Goal: Task Accomplishment & Management: Manage account settings

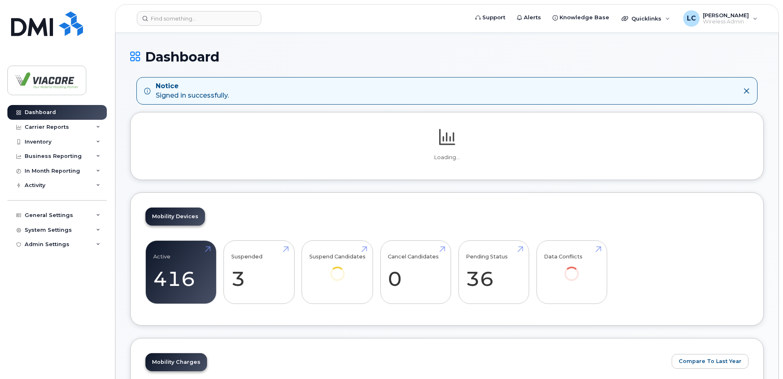
scroll to position [82, 0]
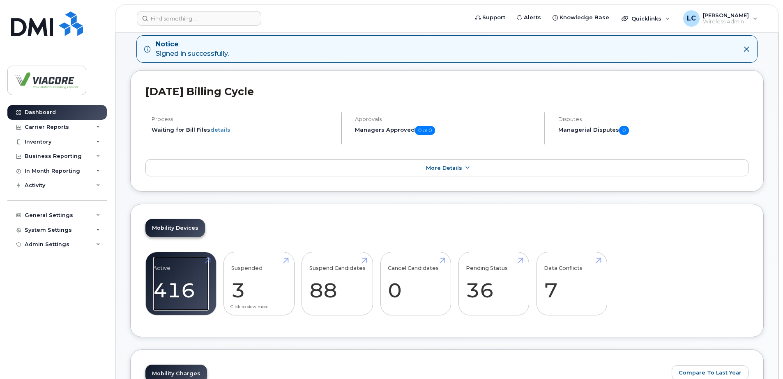
drag, startPoint x: 173, startPoint y: 276, endPoint x: 239, endPoint y: 276, distance: 66.5
click at [173, 276] on link "Active 416" at bounding box center [180, 284] width 55 height 54
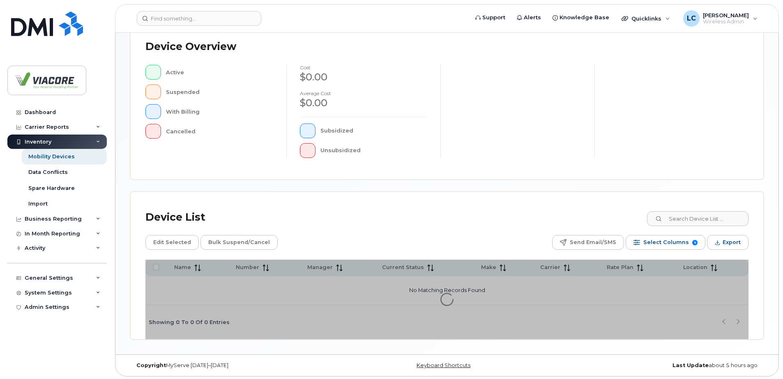
scroll to position [185, 0]
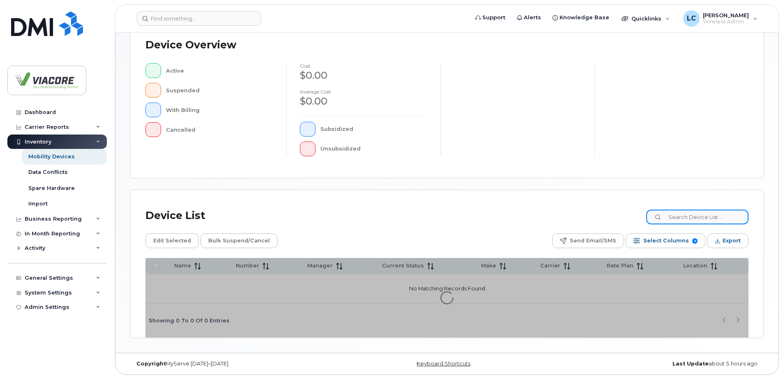
click at [702, 220] on input at bounding box center [697, 217] width 102 height 15
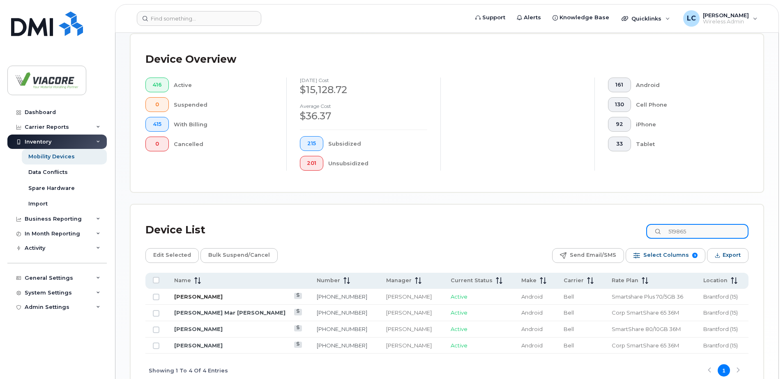
type input "519865"
click at [193, 295] on link "Roy Mitchell" at bounding box center [198, 297] width 48 height 7
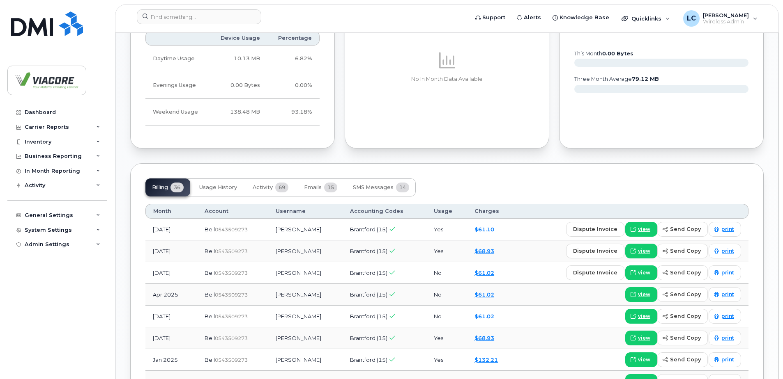
scroll to position [657, 0]
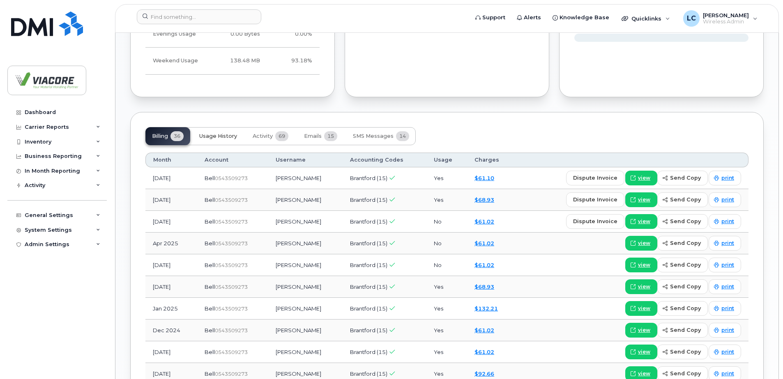
click at [208, 135] on span "Usage History" at bounding box center [218, 136] width 38 height 7
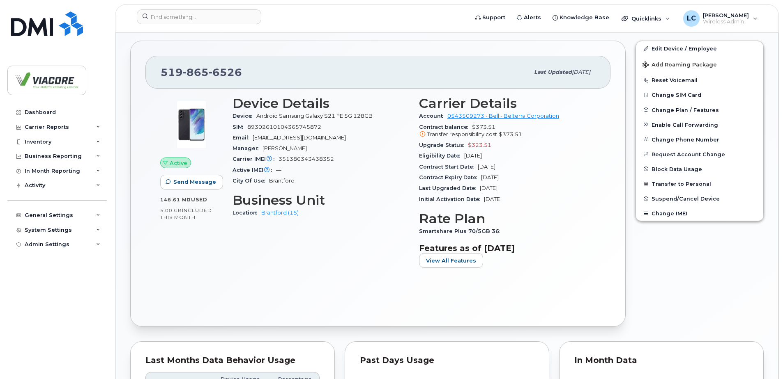
scroll to position [182, 0]
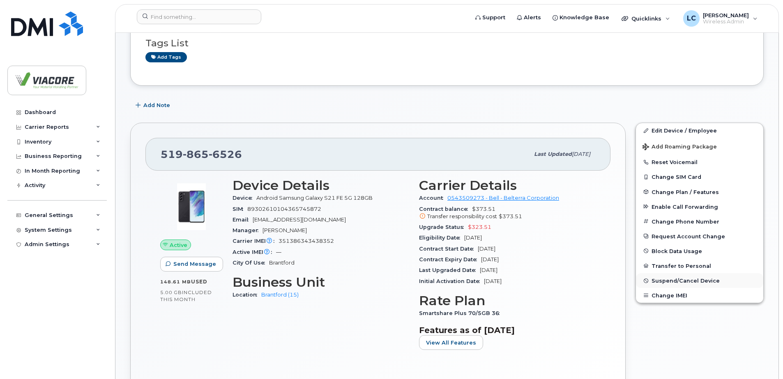
click at [674, 276] on button "Suspend/Cancel Device" at bounding box center [699, 280] width 127 height 15
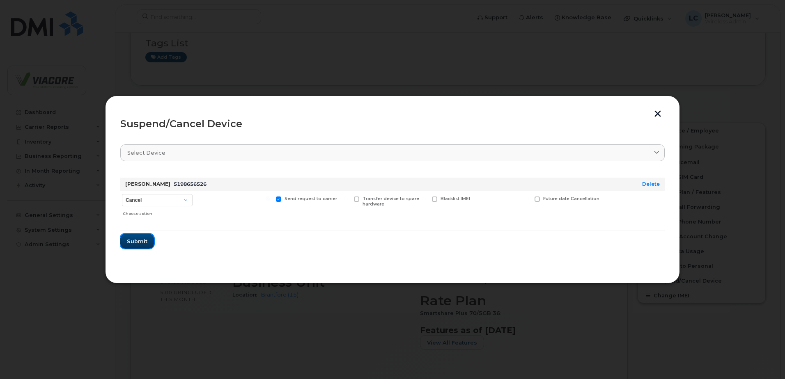
click at [142, 243] on span "Submit" at bounding box center [137, 242] width 21 height 8
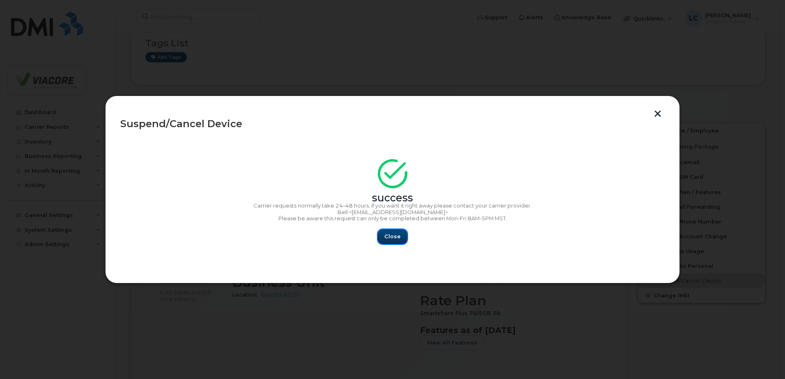
click at [396, 236] on span "Close" at bounding box center [392, 237] width 16 height 8
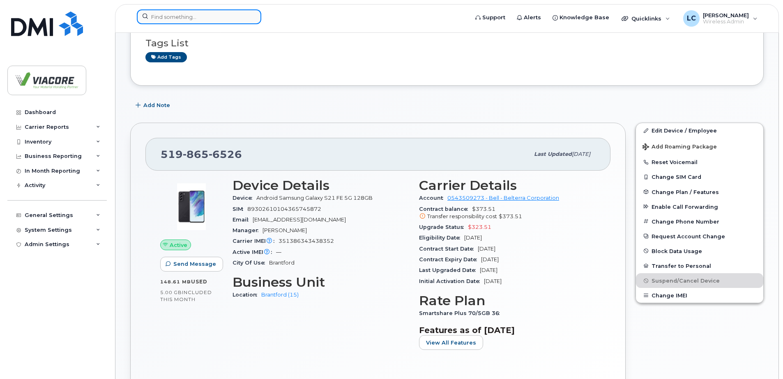
click at [156, 19] on input at bounding box center [199, 16] width 124 height 15
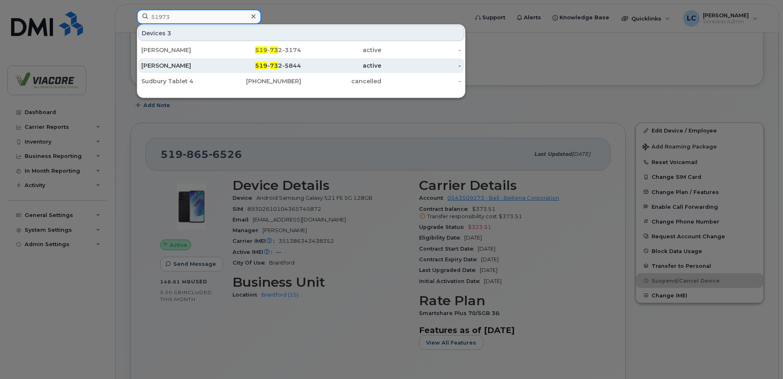
type input "51973"
click at [153, 64] on div "Greg Scott" at bounding box center [181, 66] width 80 height 8
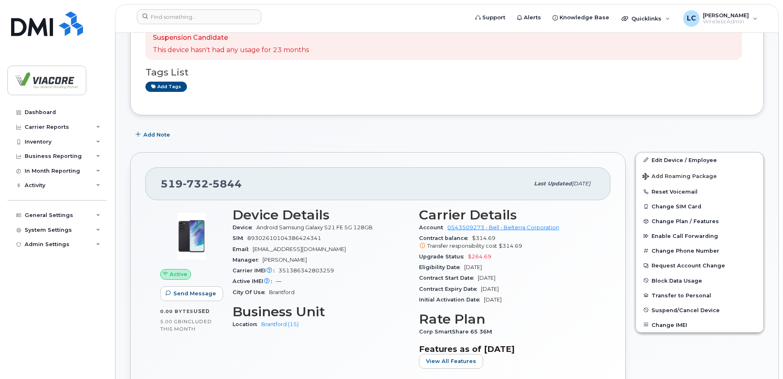
scroll to position [164, 0]
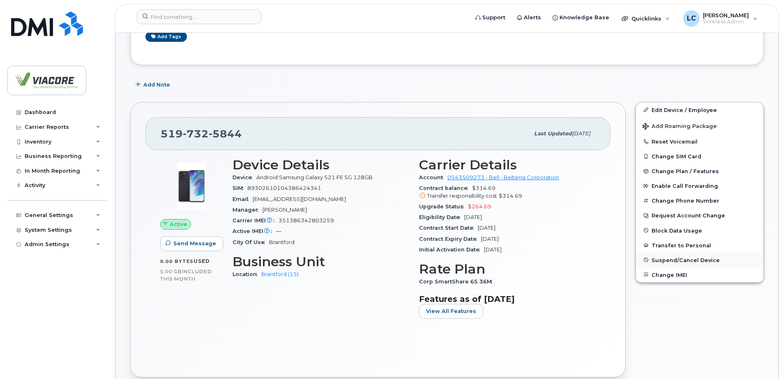
click at [673, 261] on span "Suspend/Cancel Device" at bounding box center [685, 260] width 68 height 6
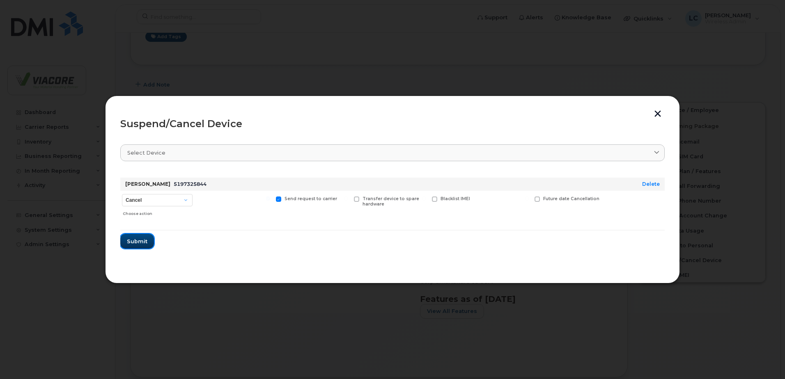
click at [140, 241] on span "Submit" at bounding box center [137, 242] width 21 height 8
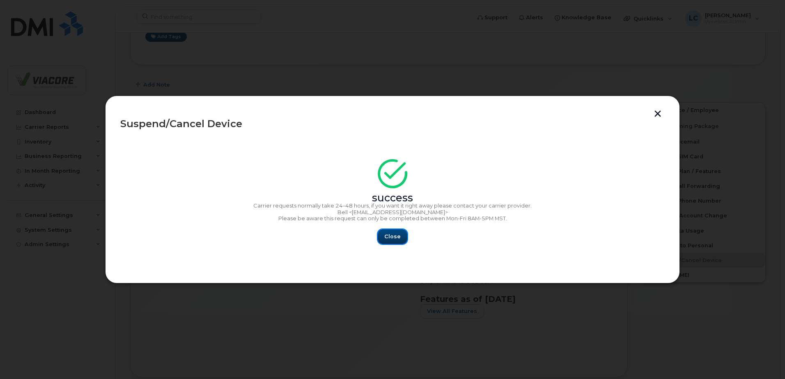
click at [390, 234] on span "Close" at bounding box center [392, 237] width 16 height 8
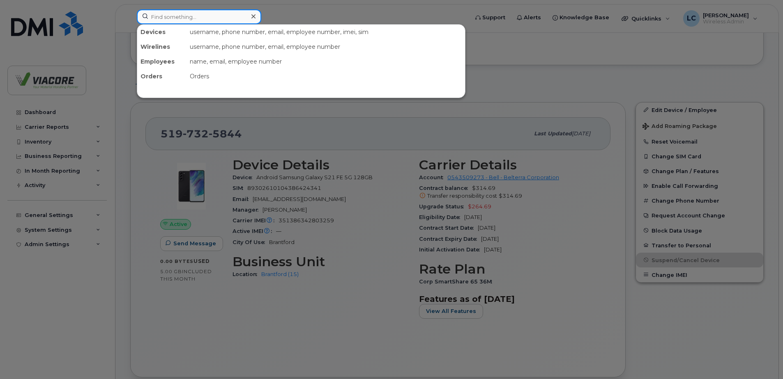
click at [204, 18] on input at bounding box center [199, 16] width 124 height 15
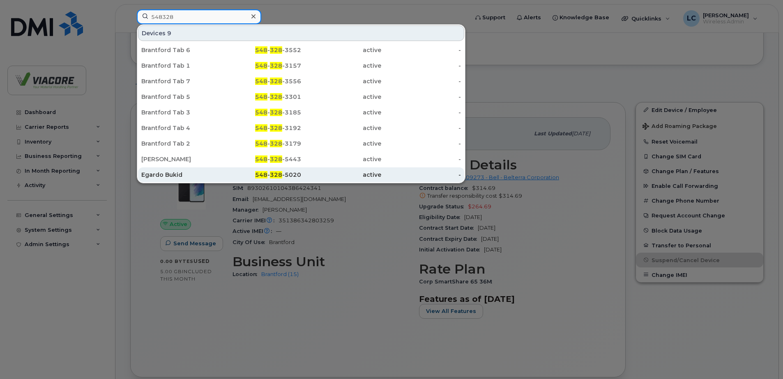
type input "548328"
click at [168, 172] on div "Egardo Bukid" at bounding box center [181, 175] width 80 height 8
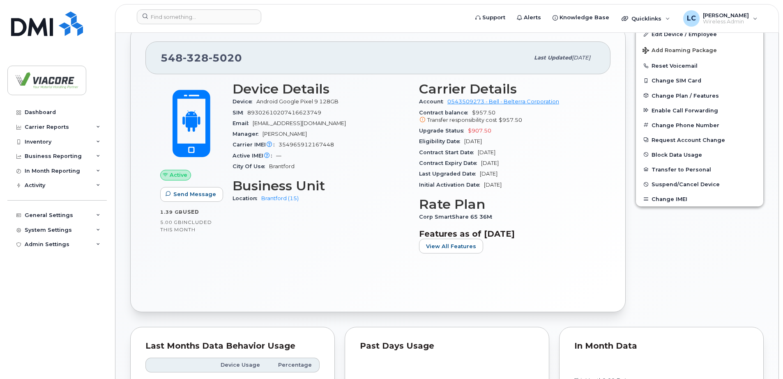
scroll to position [164, 0]
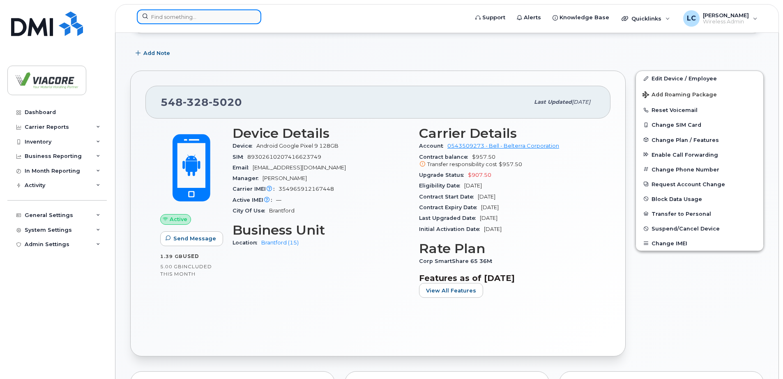
click at [216, 20] on input at bounding box center [199, 16] width 124 height 15
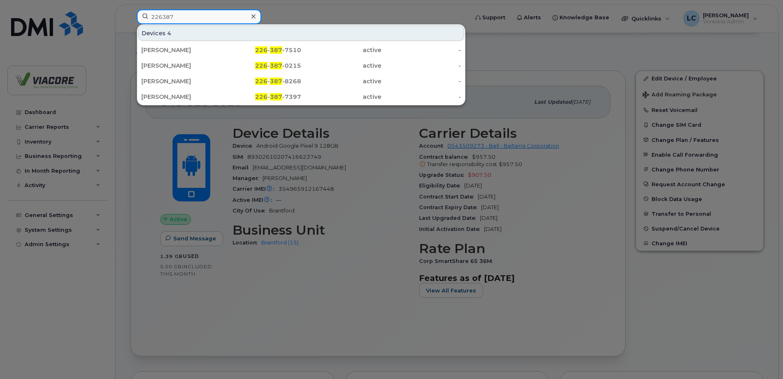
type input "226387"
click at [178, 95] on div "[PERSON_NAME]" at bounding box center [181, 97] width 80 height 8
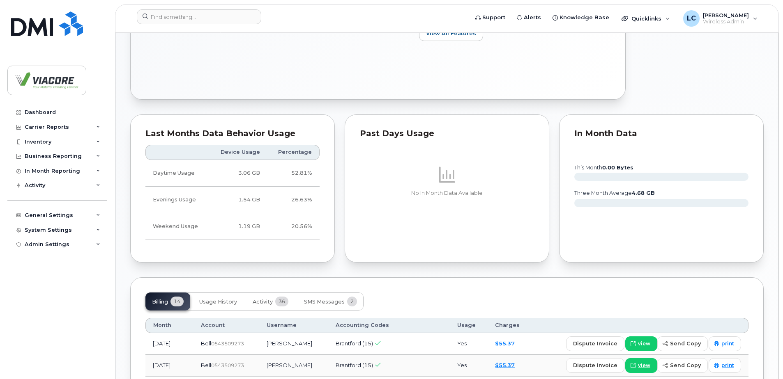
scroll to position [534, 0]
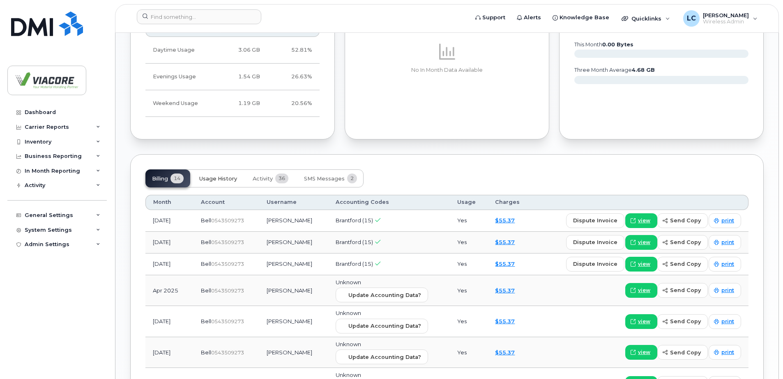
click at [238, 180] on button "Usage History" at bounding box center [218, 179] width 51 height 18
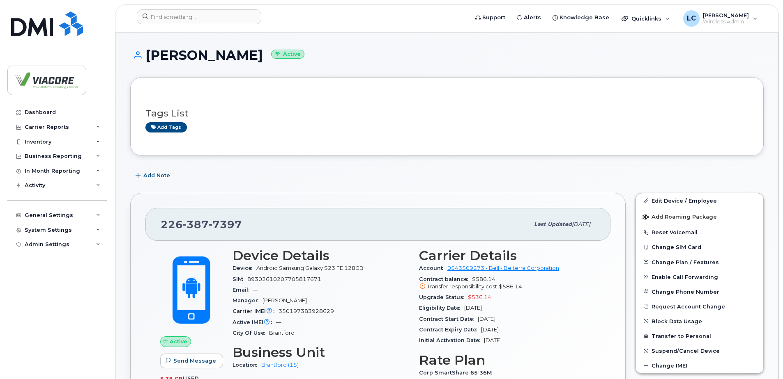
scroll to position [41, 0]
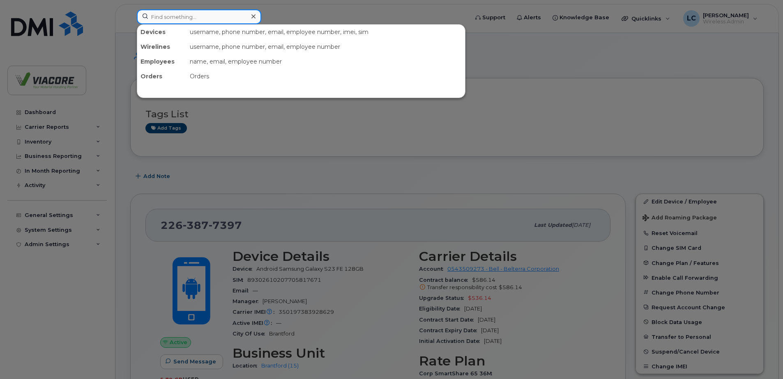
click at [226, 20] on input at bounding box center [199, 16] width 124 height 15
drag, startPoint x: 476, startPoint y: 131, endPoint x: 53, endPoint y: 131, distance: 423.3
click at [476, 131] on div at bounding box center [391, 189] width 783 height 379
click at [214, 13] on input at bounding box center [199, 16] width 124 height 15
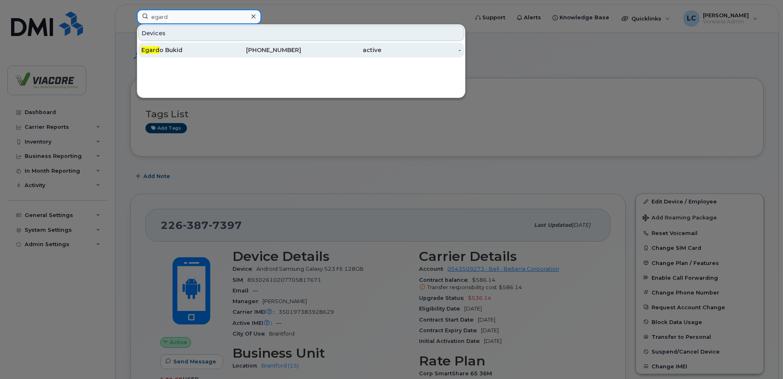
type input "egard"
click at [175, 51] on div "Egard o Bukid" at bounding box center [181, 50] width 80 height 8
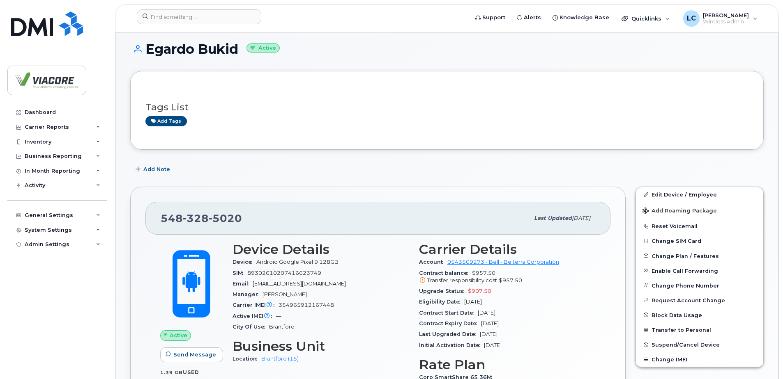
scroll to position [82, 0]
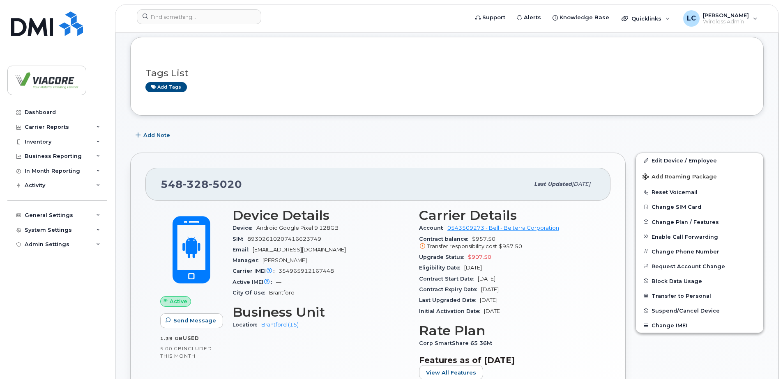
click at [430, 114] on div "Tags List Add tags" at bounding box center [446, 76] width 633 height 79
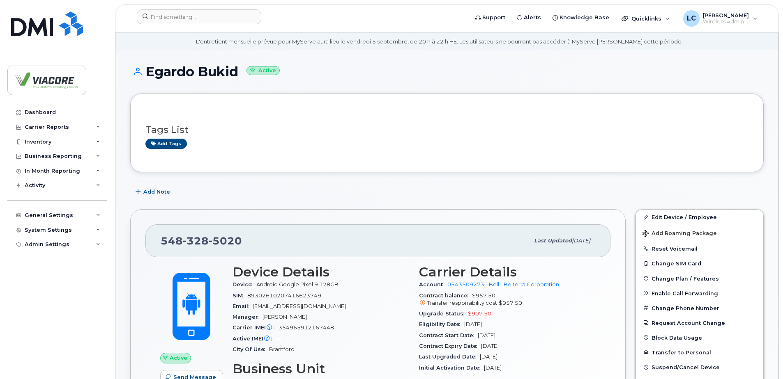
scroll to position [0, 0]
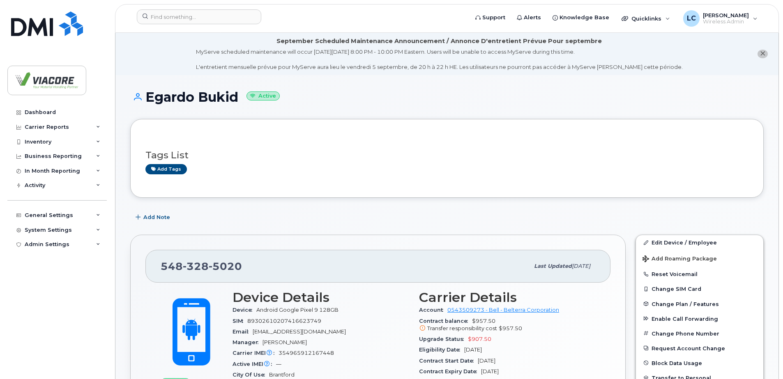
click at [458, 98] on h1 "Egardo Bukid Active" at bounding box center [446, 97] width 633 height 14
click at [164, 17] on input at bounding box center [199, 16] width 124 height 15
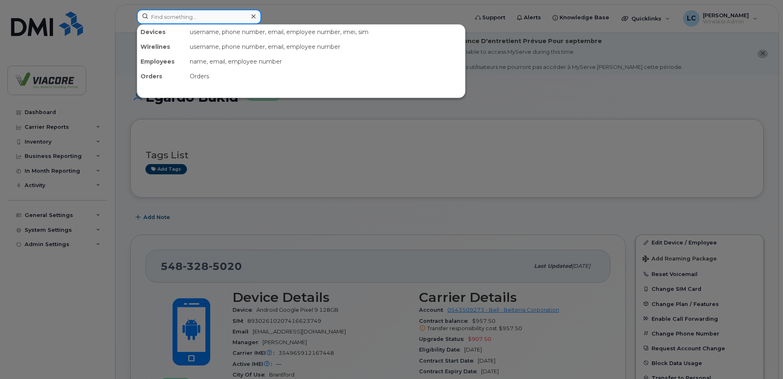
paste input "2502124312"
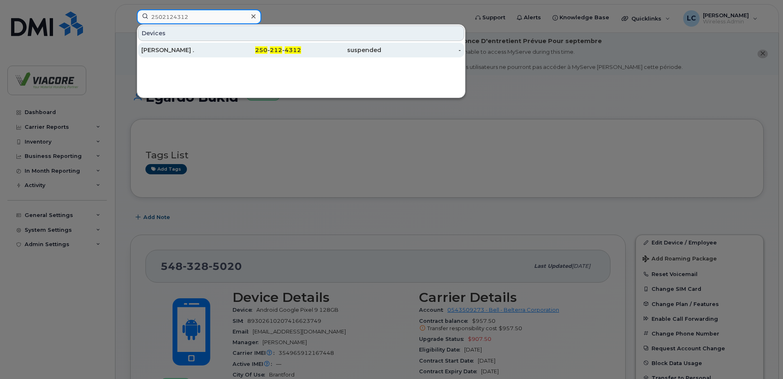
type input "2502124312"
click at [173, 50] on div "[PERSON_NAME] ." at bounding box center [181, 50] width 80 height 8
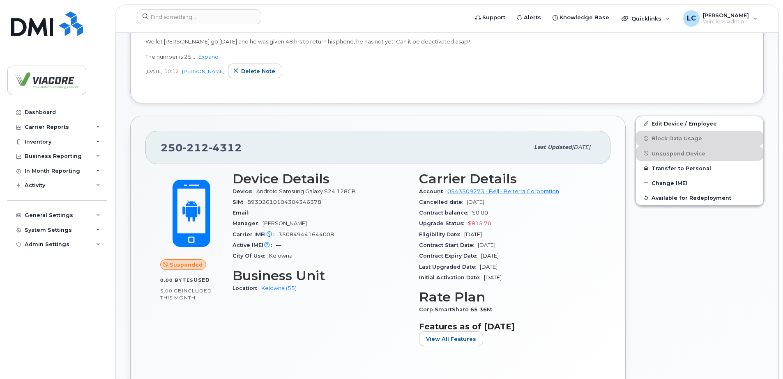
scroll to position [328, 0]
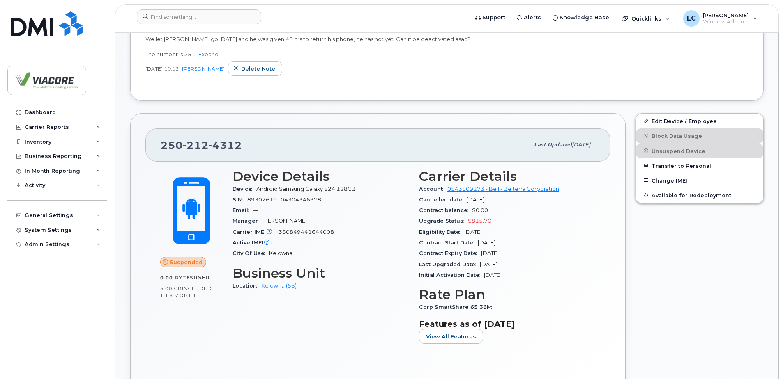
click at [259, 344] on div "Device Details Device Android Samsung Galaxy S24 128GB SIM [TECHNICAL_ID] Email…" at bounding box center [320, 260] width 186 height 192
